Goal: Navigation & Orientation: Understand site structure

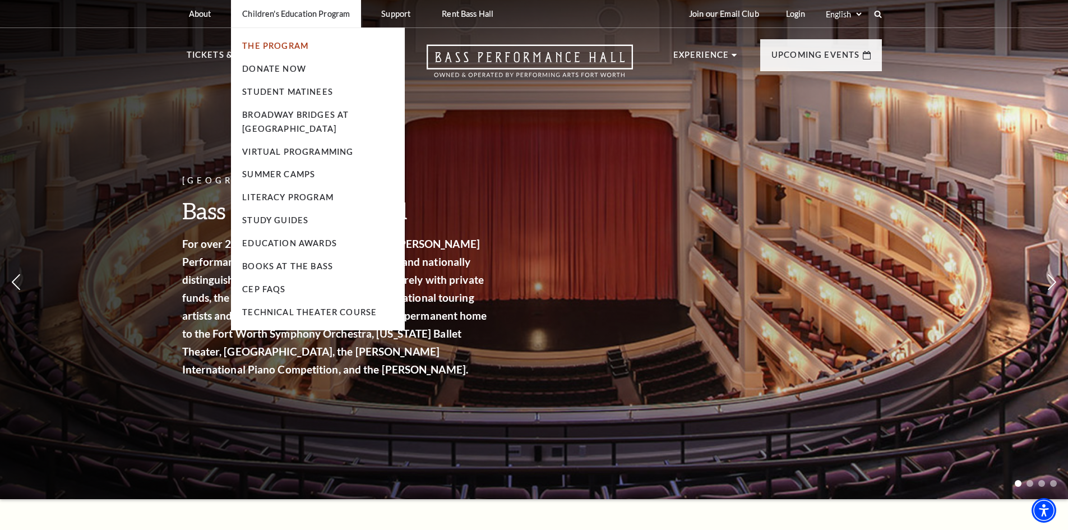
click at [283, 48] on link "The Program" at bounding box center [275, 46] width 66 height 10
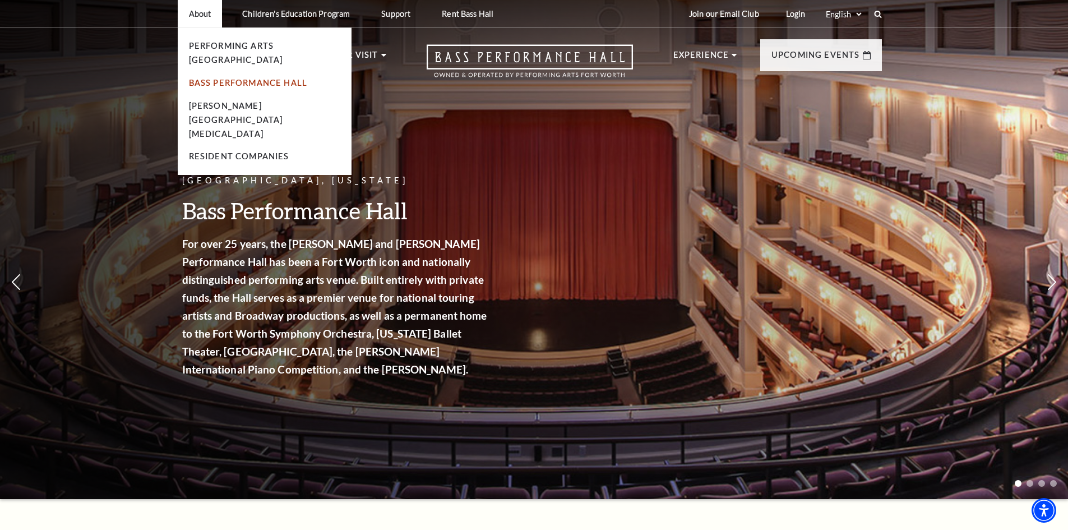
click at [223, 78] on link "Bass Performance Hall" at bounding box center [248, 83] width 119 height 10
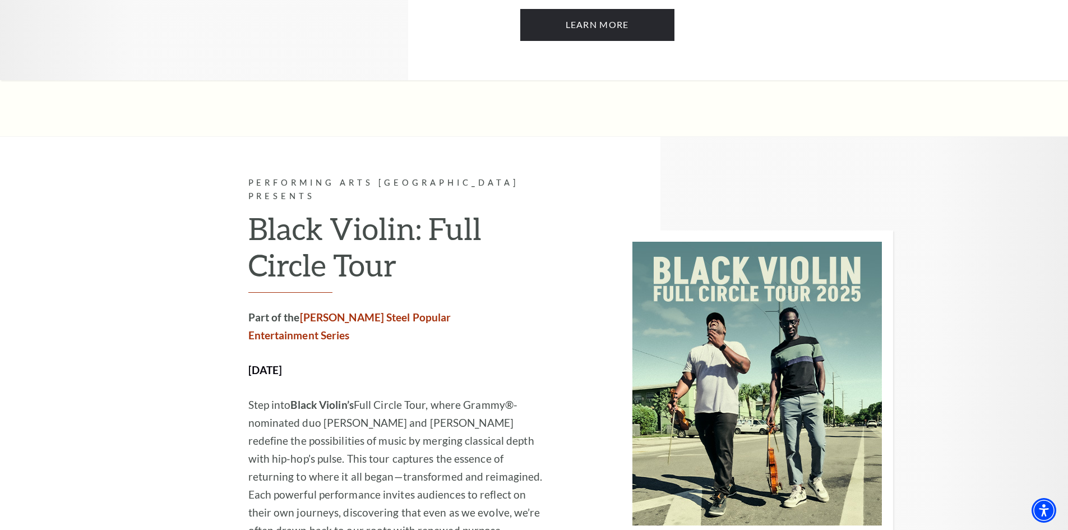
scroll to position [2074, 0]
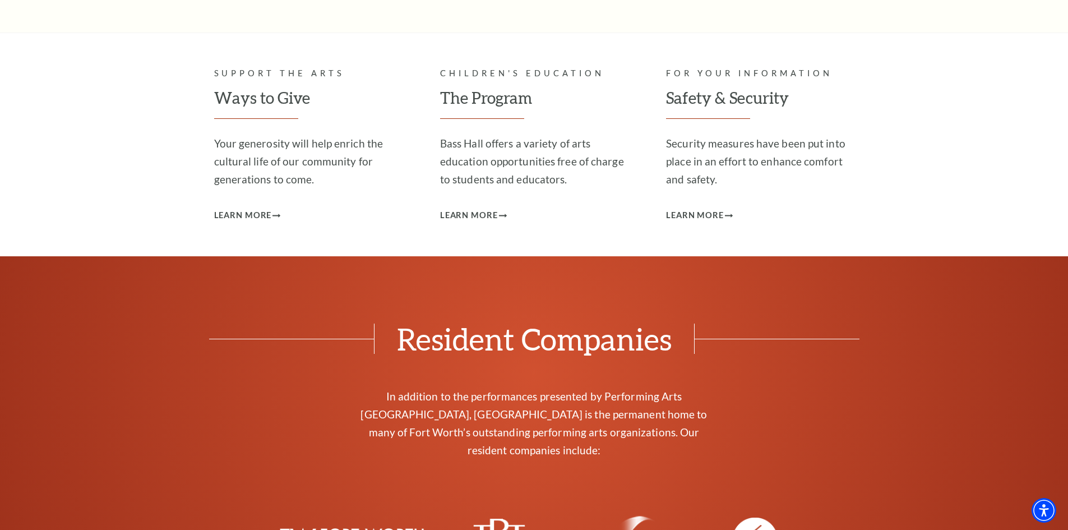
scroll to position [2915, 0]
